Goal: Check status: Check status

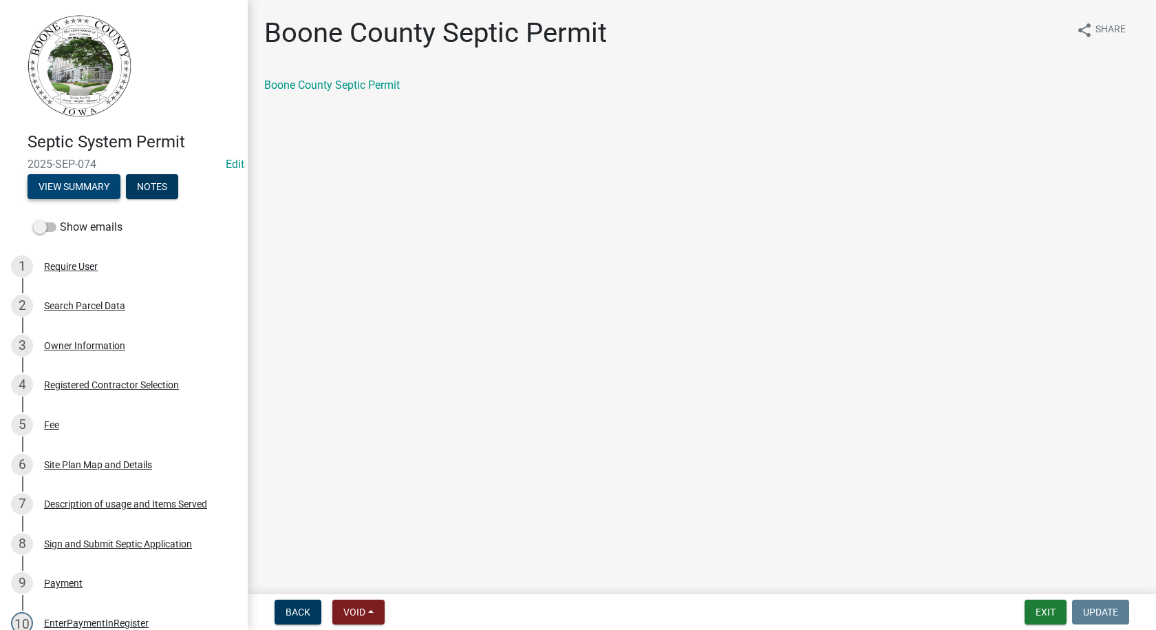
click at [74, 185] on button "View Summary" at bounding box center [74, 186] width 93 height 25
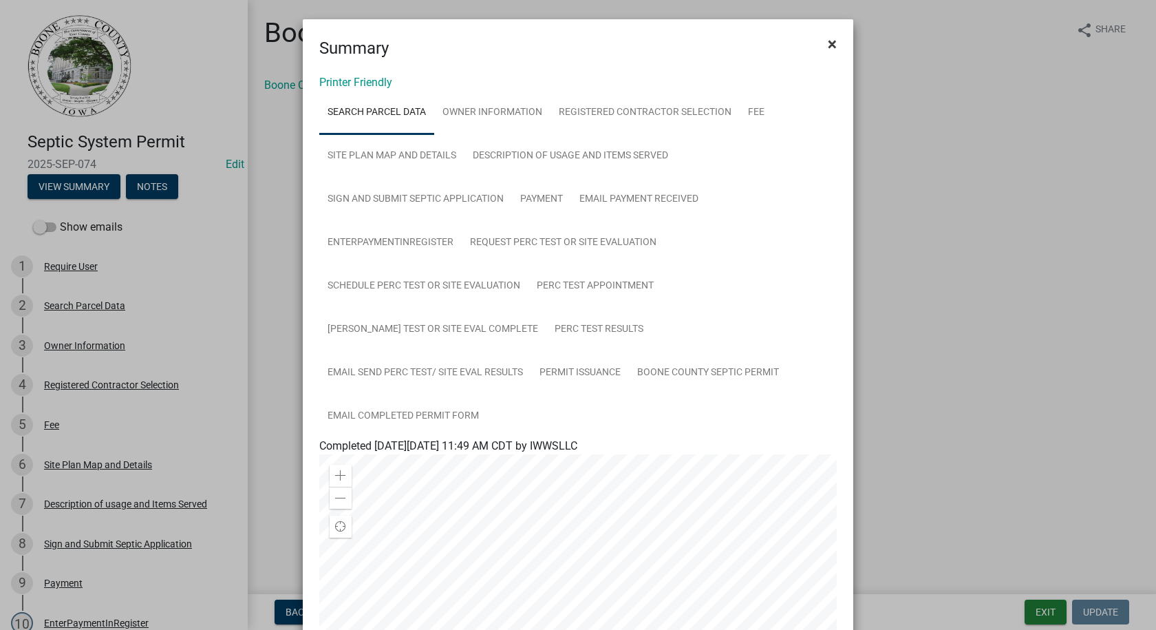
click at [828, 43] on span "×" at bounding box center [832, 43] width 9 height 19
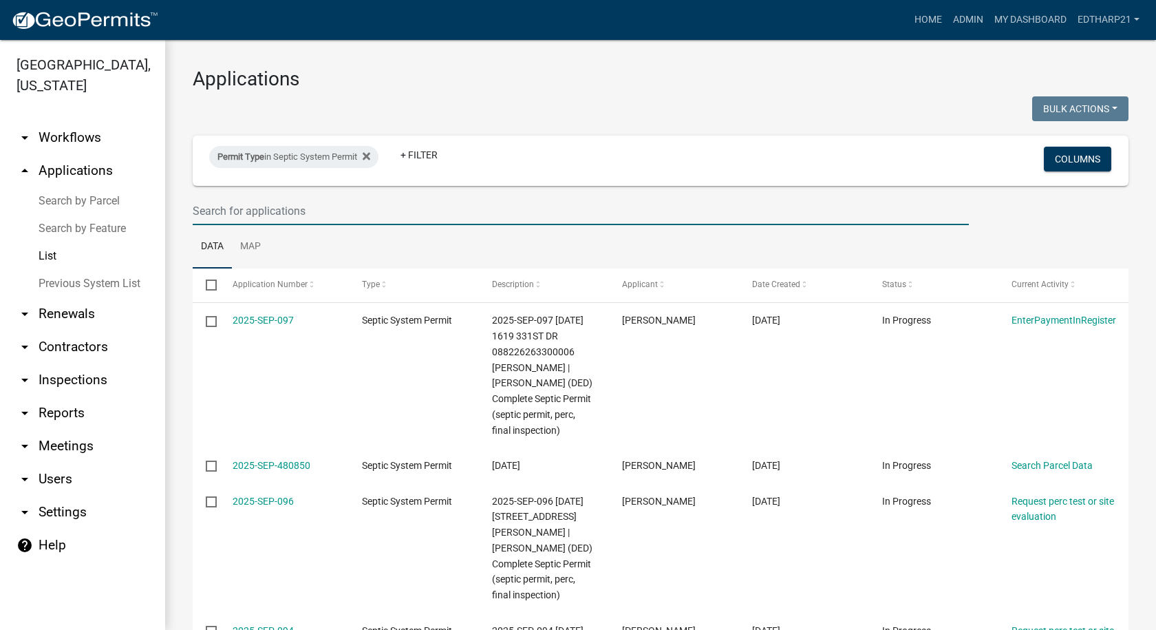
click at [216, 211] on input "text" at bounding box center [581, 211] width 776 height 28
click at [226, 209] on input "text" at bounding box center [581, 211] width 776 height 28
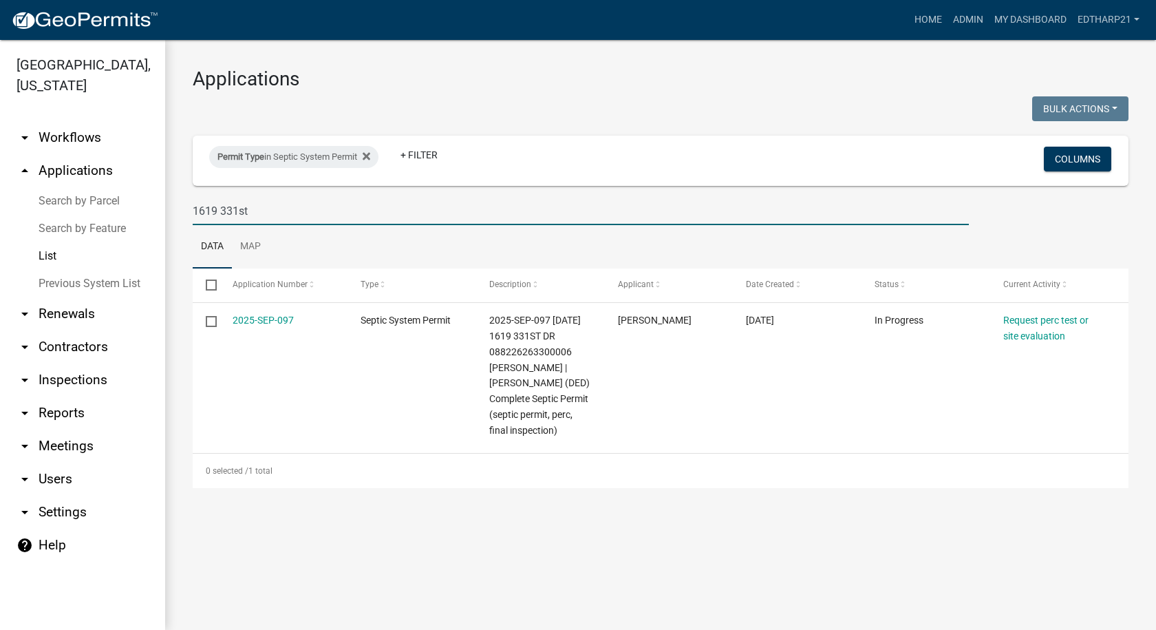
type input "1619 331st"
click at [123, 270] on link "Previous System List" at bounding box center [82, 284] width 165 height 28
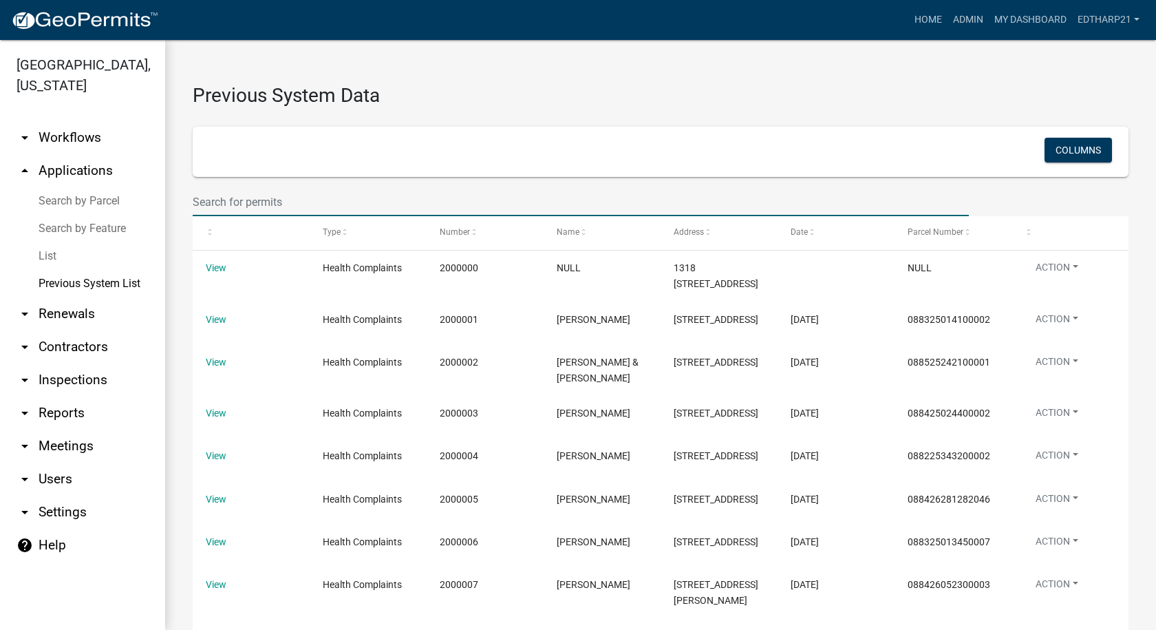
click at [210, 204] on input "text" at bounding box center [581, 202] width 776 height 28
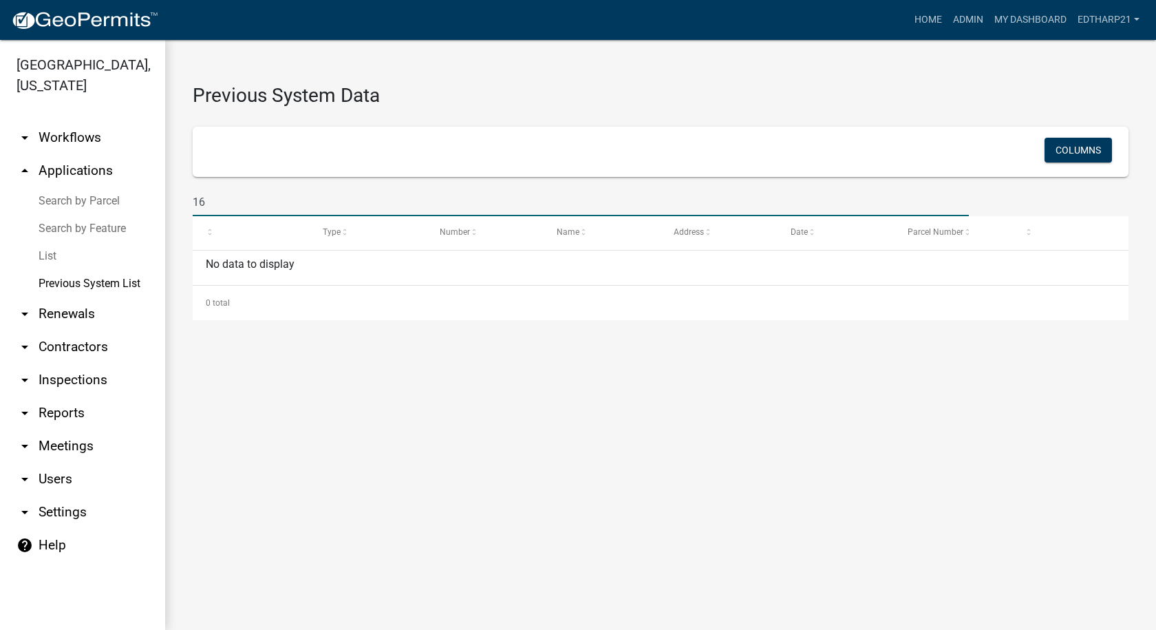
type input "1"
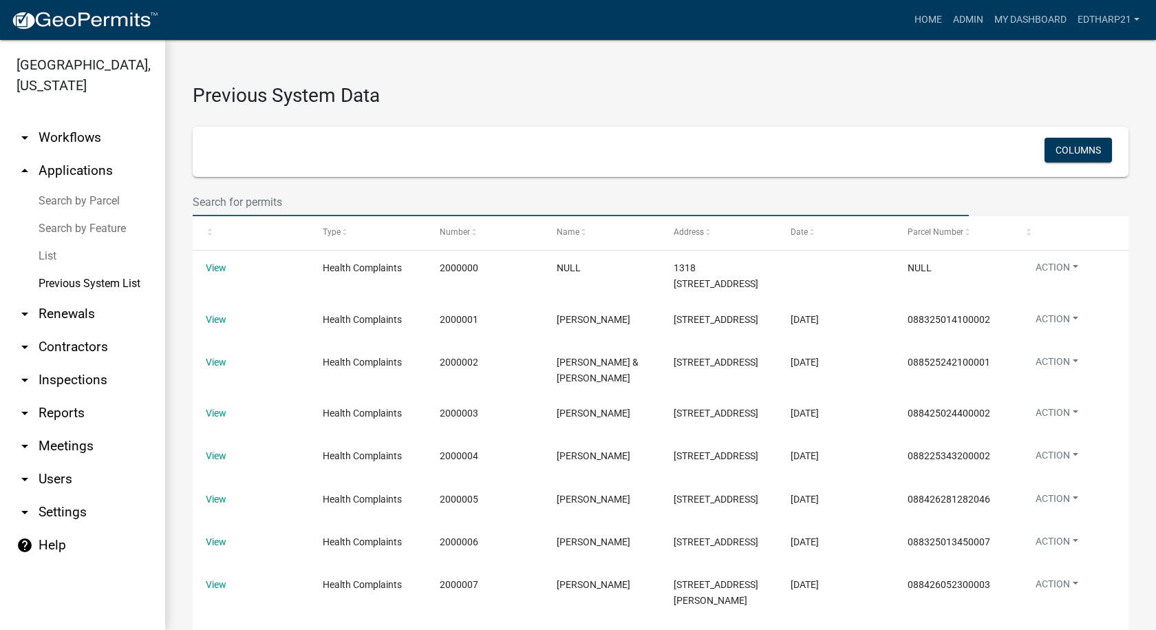
click at [66, 154] on link "arrow_drop_up Applications" at bounding box center [82, 170] width 165 height 33
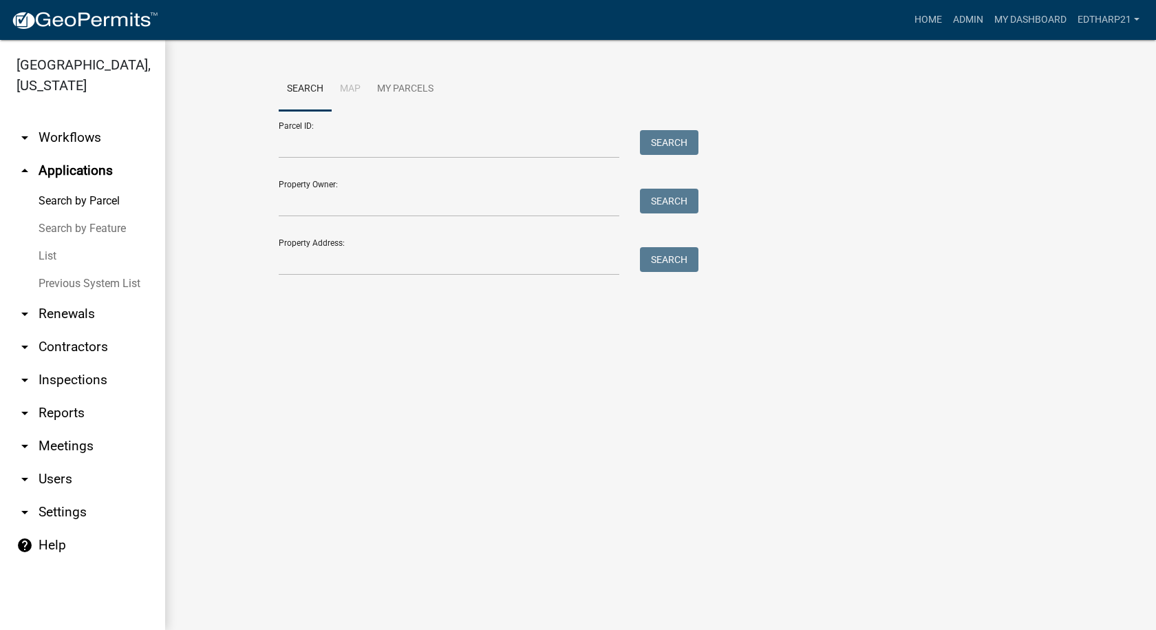
click at [45, 242] on link "List" at bounding box center [82, 256] width 165 height 28
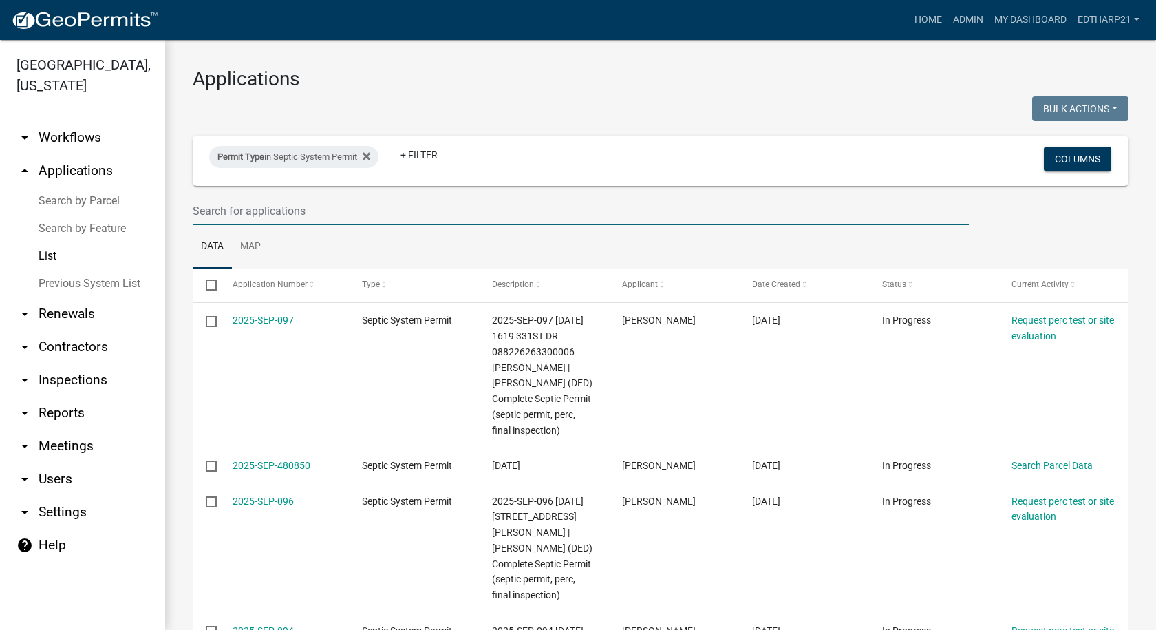
click at [200, 207] on input "text" at bounding box center [581, 211] width 776 height 28
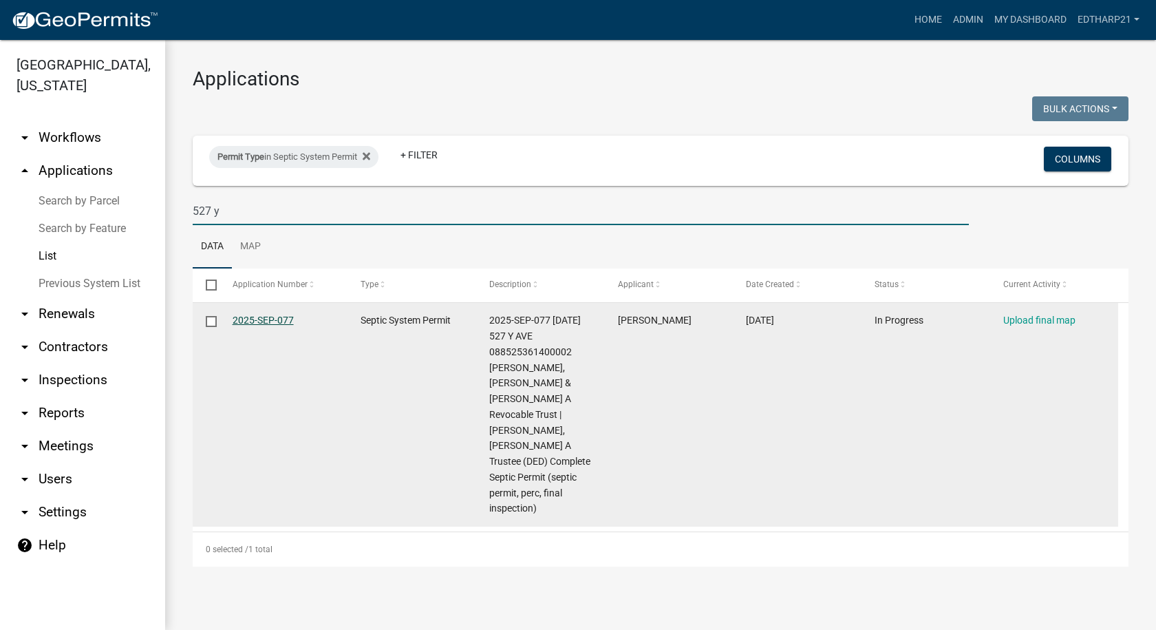
type input "527 y"
click at [272, 321] on link "2025-SEP-077" at bounding box center [263, 320] width 61 height 11
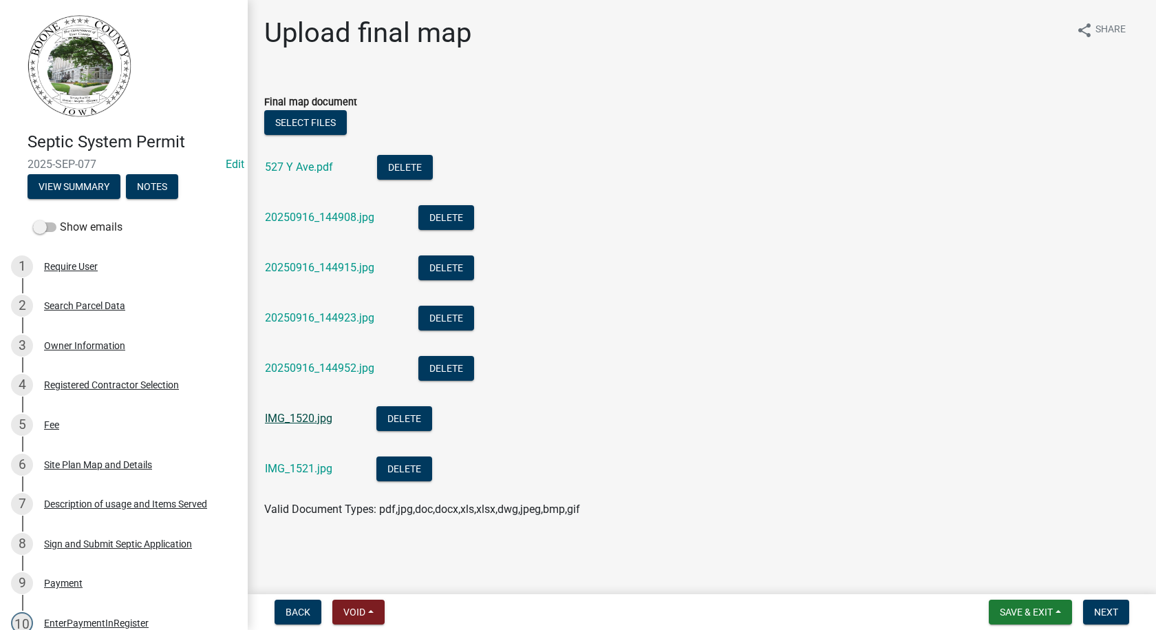
click at [275, 413] on link "IMG_1520.jpg" at bounding box center [298, 418] width 67 height 13
click at [324, 467] on link "IMG_1521.jpg" at bounding box center [298, 468] width 67 height 13
click at [301, 215] on link "20250916_144908.jpg" at bounding box center [319, 217] width 109 height 13
click at [274, 264] on link "20250916_144915.jpg" at bounding box center [319, 267] width 109 height 13
click at [328, 320] on link "20250916_144923.jpg" at bounding box center [319, 317] width 109 height 13
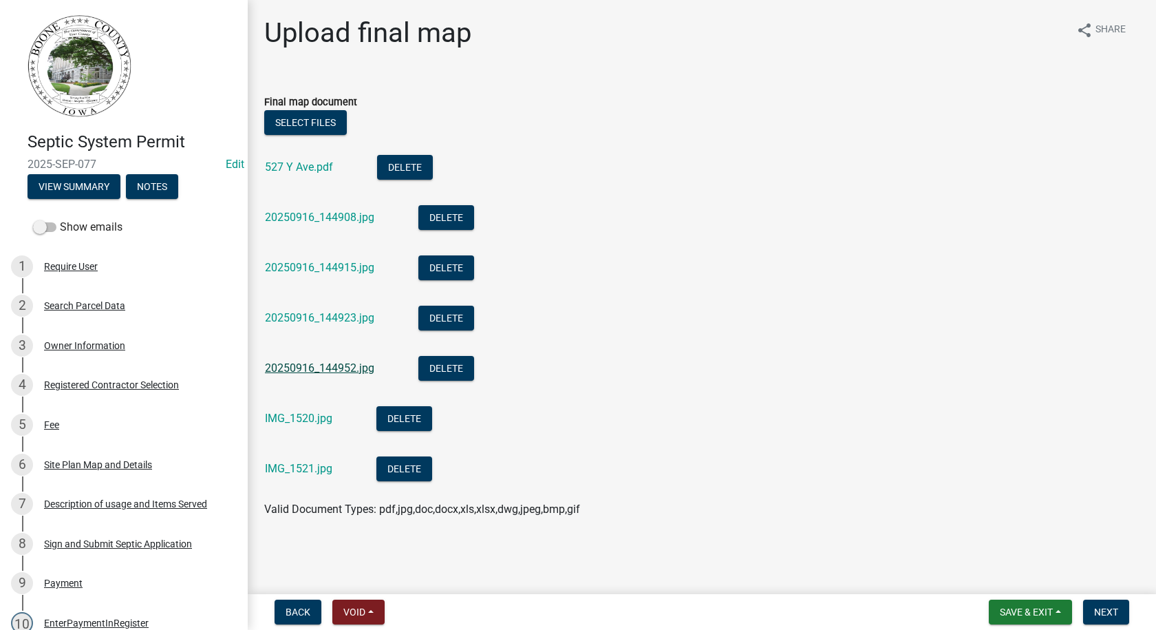
click at [330, 367] on link "20250916_144952.jpg" at bounding box center [319, 367] width 109 height 13
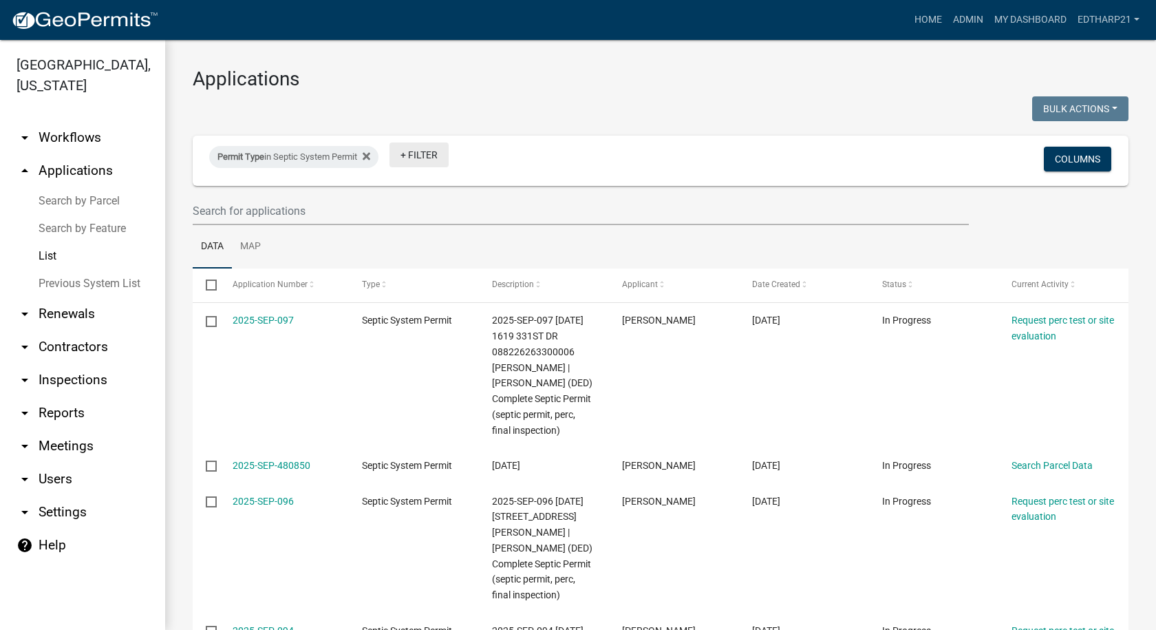
click at [408, 154] on link "+ Filter" at bounding box center [419, 154] width 59 height 25
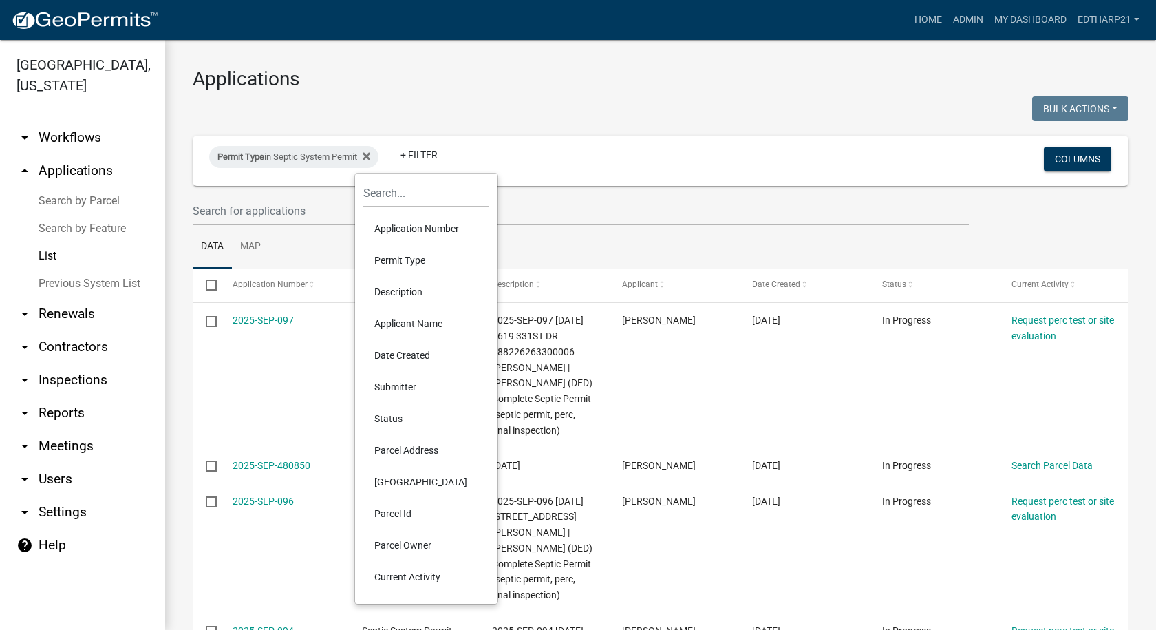
click at [410, 254] on li "Permit Type" at bounding box center [426, 260] width 126 height 32
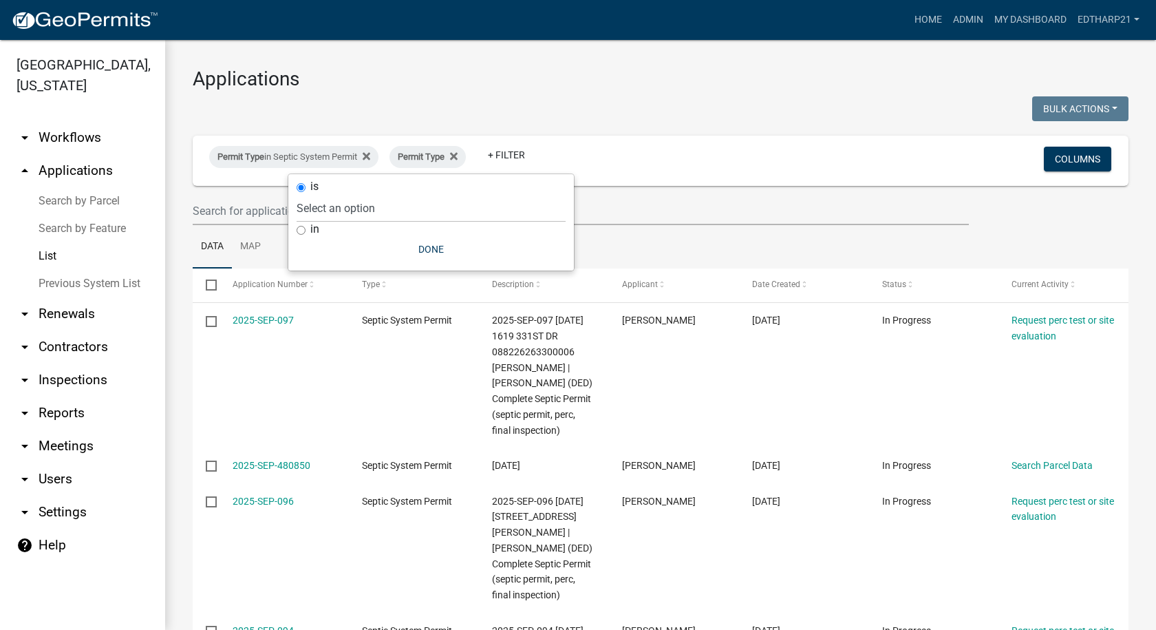
click at [301, 228] on input "in" at bounding box center [301, 230] width 9 height 9
radio input "true"
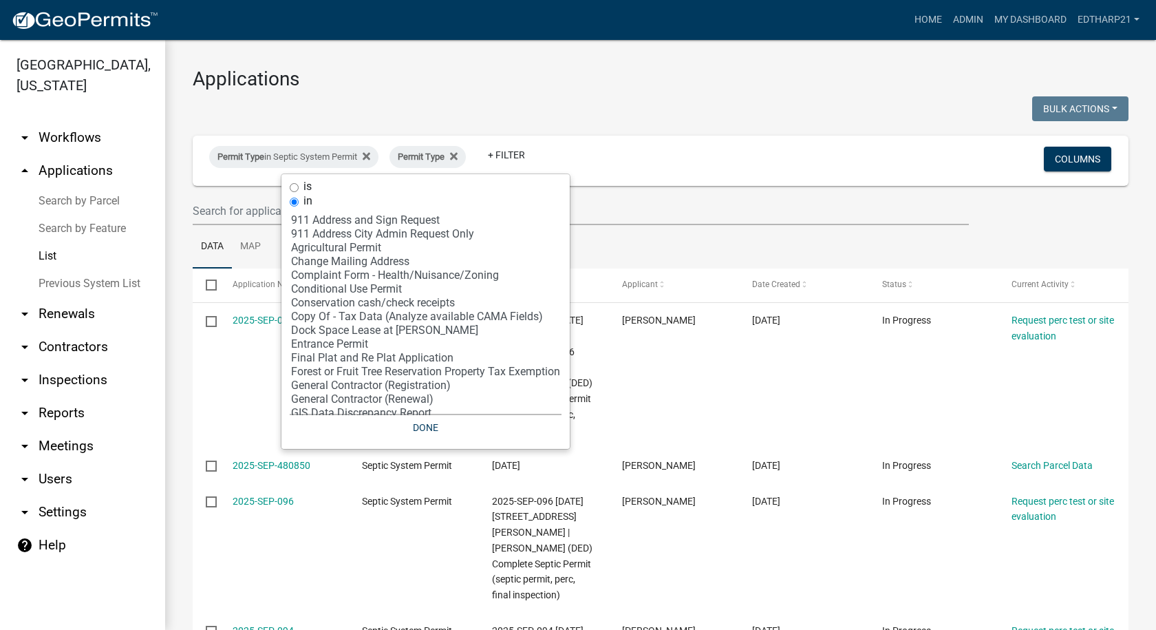
select select "5: 'cea70cfb-f20a-421d-8ae1-d2b5dcedfe1f'"
click at [355, 276] on option "Complaint Form - Health/Nuisance/Zoning" at bounding box center [426, 275] width 272 height 14
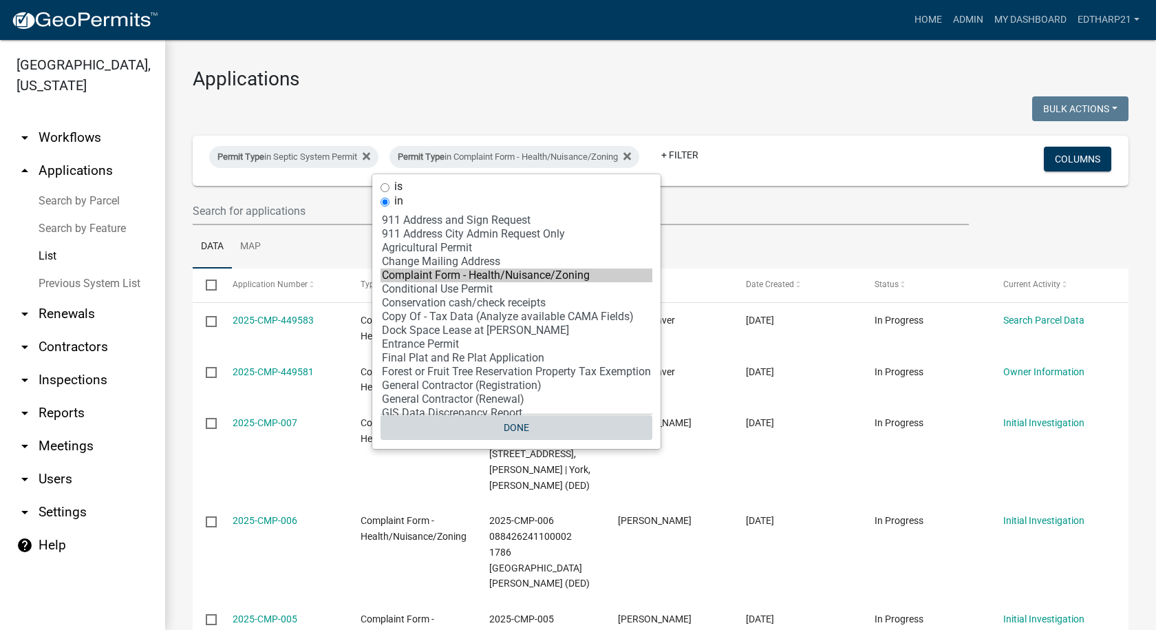
click at [516, 423] on button "Done" at bounding box center [517, 427] width 272 height 25
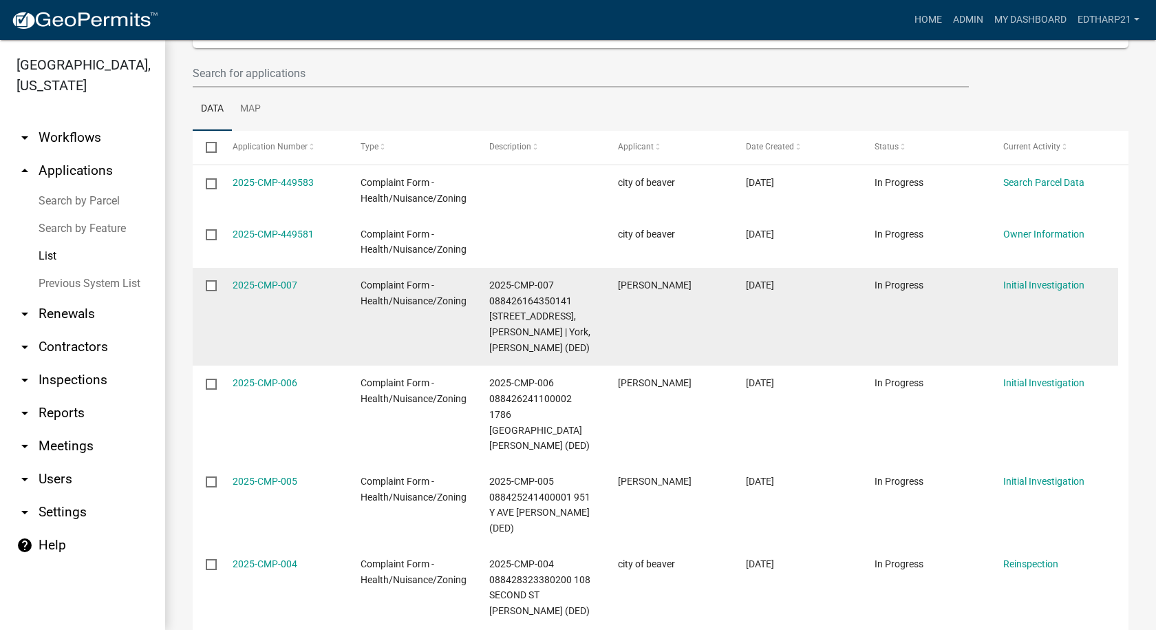
scroll to position [207, 0]
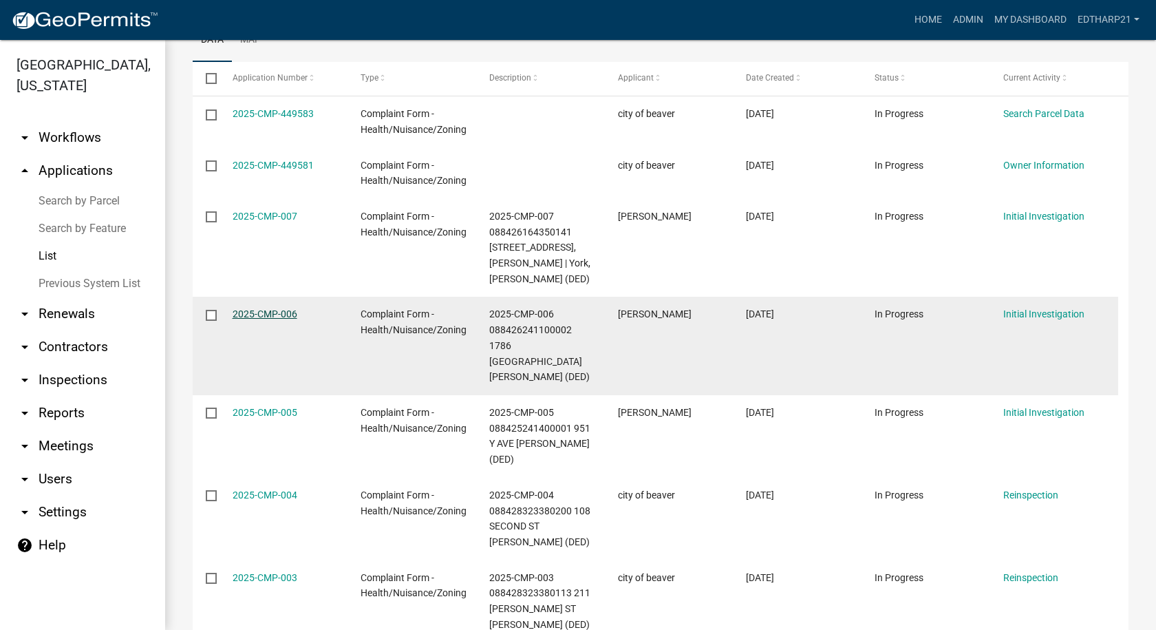
click at [269, 315] on link "2025-CMP-006" at bounding box center [265, 313] width 65 height 11
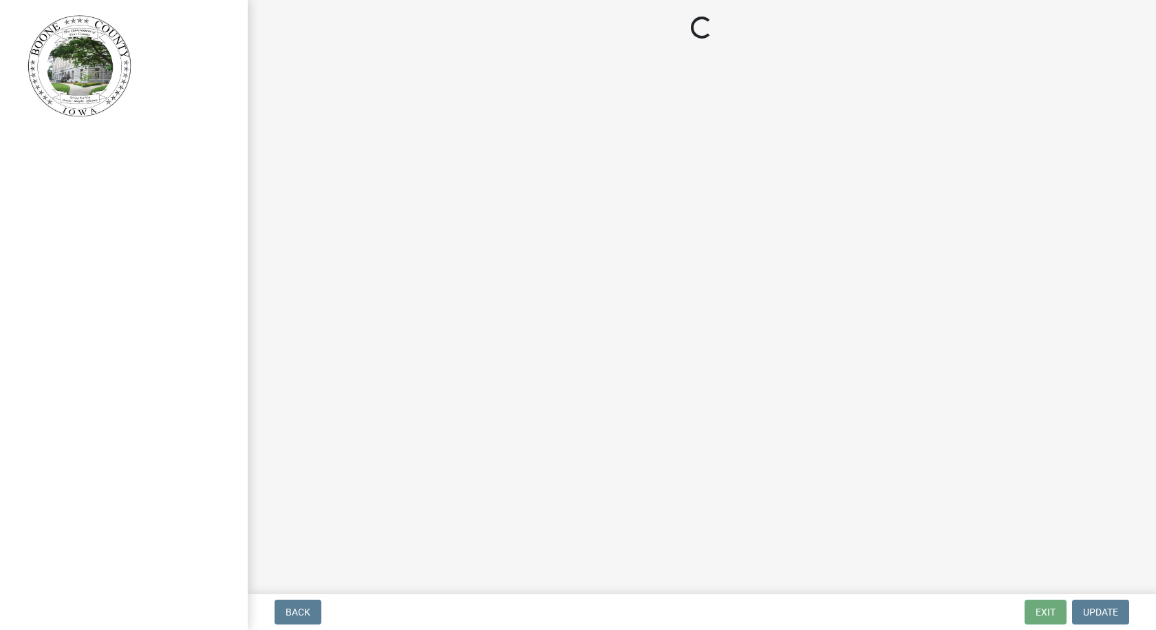
select select "21ef9c59-0cbd-4e2a-b88f-c51ce189f8d7"
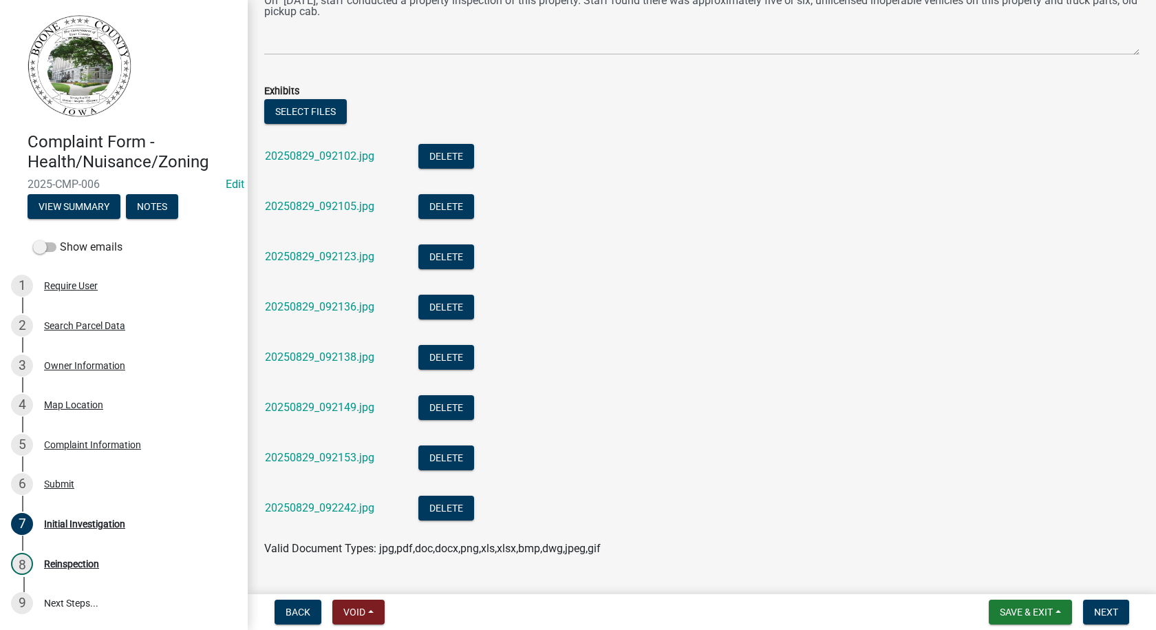
scroll to position [294, 0]
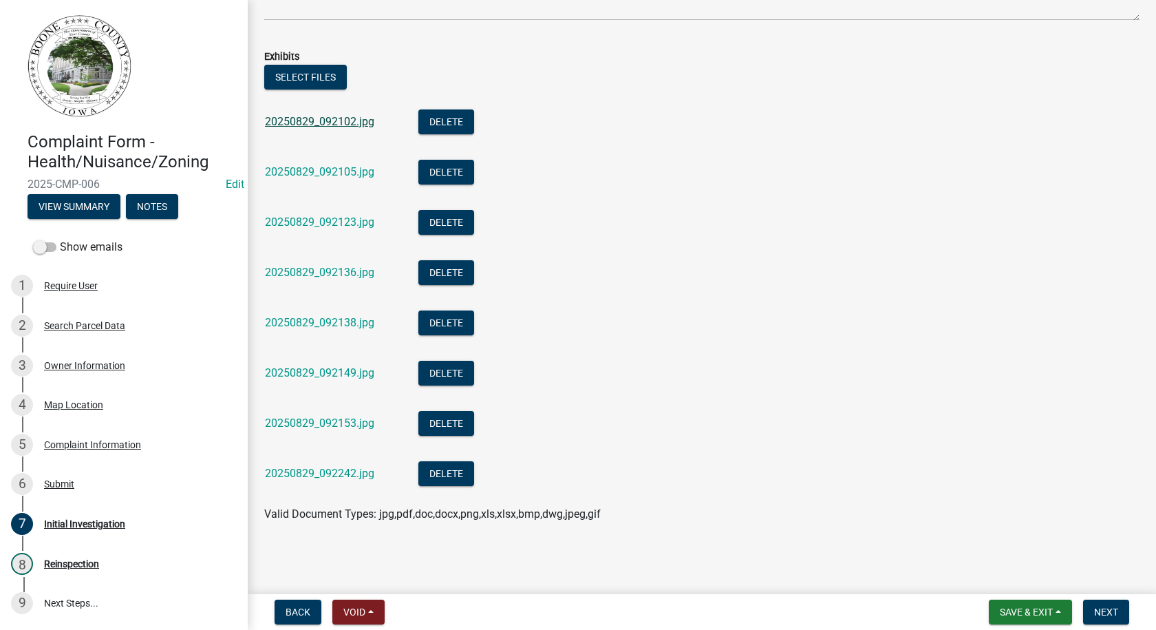
click at [337, 120] on link "20250829_092102.jpg" at bounding box center [319, 121] width 109 height 13
click at [341, 169] on link "20250829_092105.jpg" at bounding box center [319, 171] width 109 height 13
click at [346, 224] on link "20250829_092123.jpg" at bounding box center [319, 221] width 109 height 13
click at [358, 267] on link "20250829_092136.jpg" at bounding box center [319, 272] width 109 height 13
click at [341, 324] on link "20250829_092138.jpg" at bounding box center [319, 322] width 109 height 13
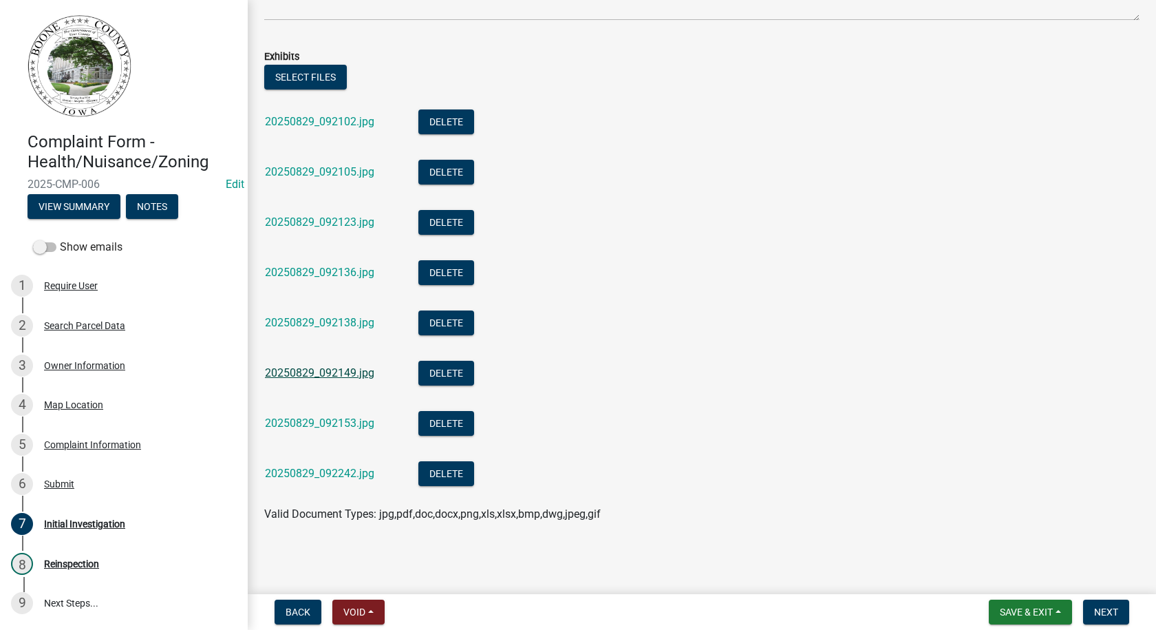
click at [340, 372] on link "20250829_092149.jpg" at bounding box center [319, 372] width 109 height 13
click at [332, 419] on link "20250829_092153.jpg" at bounding box center [319, 422] width 109 height 13
click at [345, 423] on link "20250829_092153.jpg" at bounding box center [319, 422] width 109 height 13
click at [348, 469] on link "20250829_092242.jpg" at bounding box center [319, 473] width 109 height 13
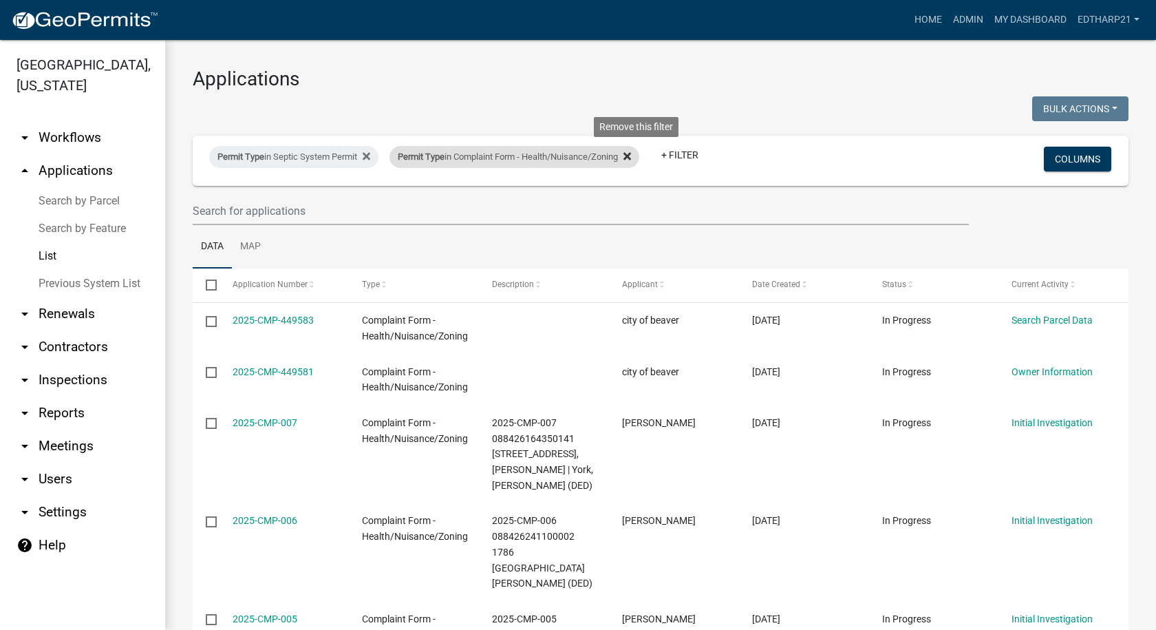
click at [631, 155] on icon at bounding box center [628, 156] width 8 height 8
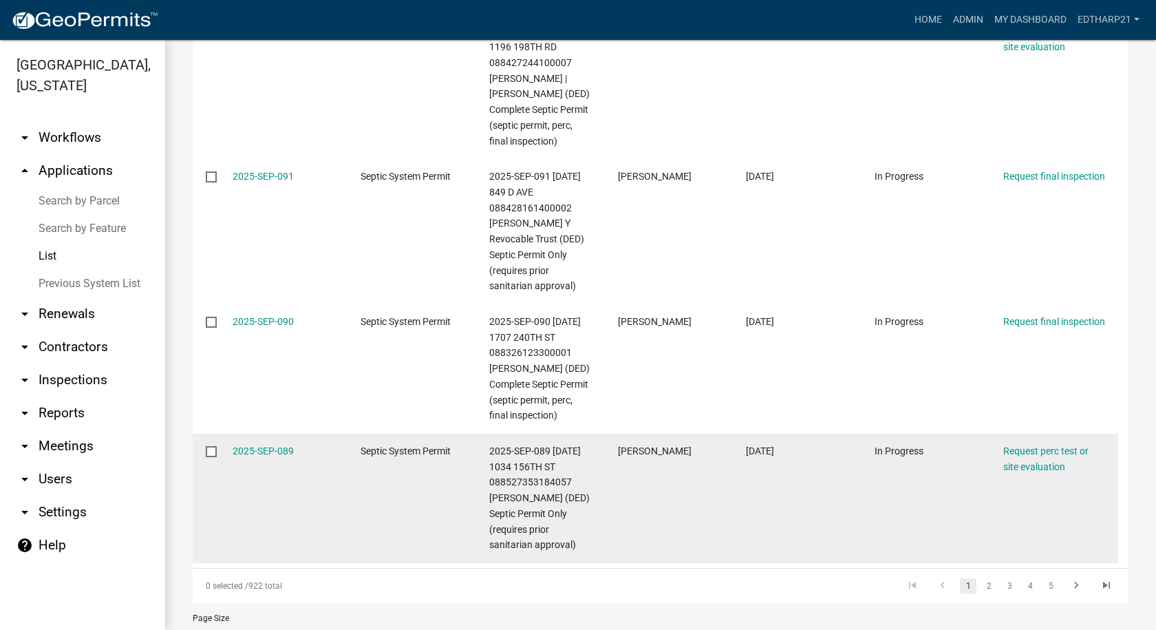
scroll to position [827, 0]
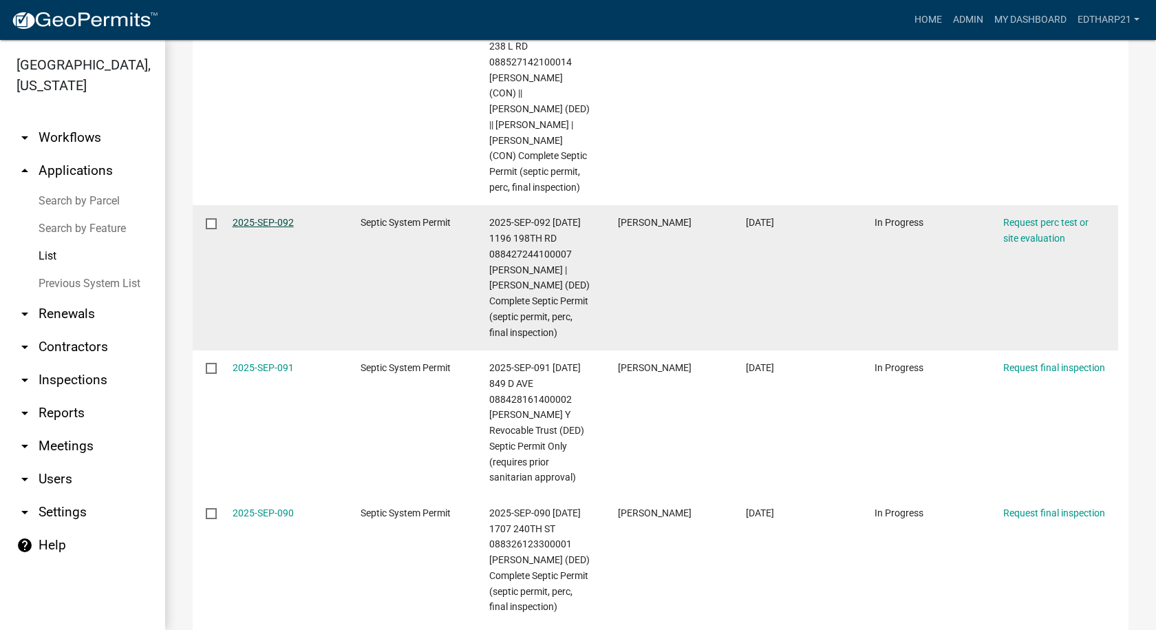
click at [266, 228] on link "2025-SEP-092" at bounding box center [263, 222] width 61 height 11
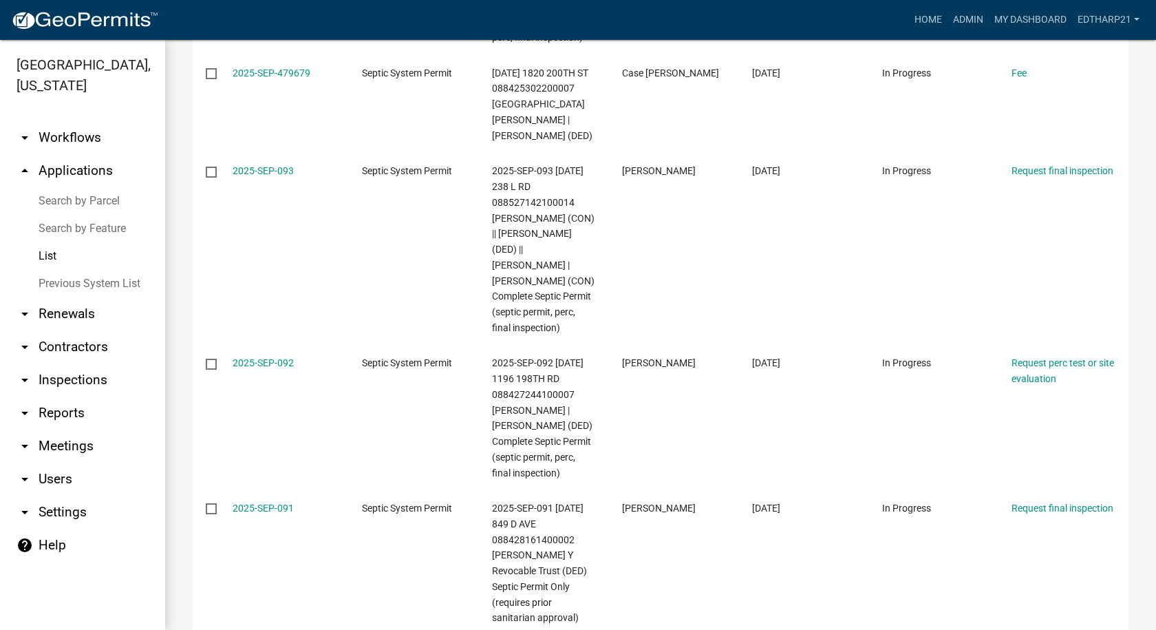
scroll to position [688, 0]
